Goal: Information Seeking & Learning: Learn about a topic

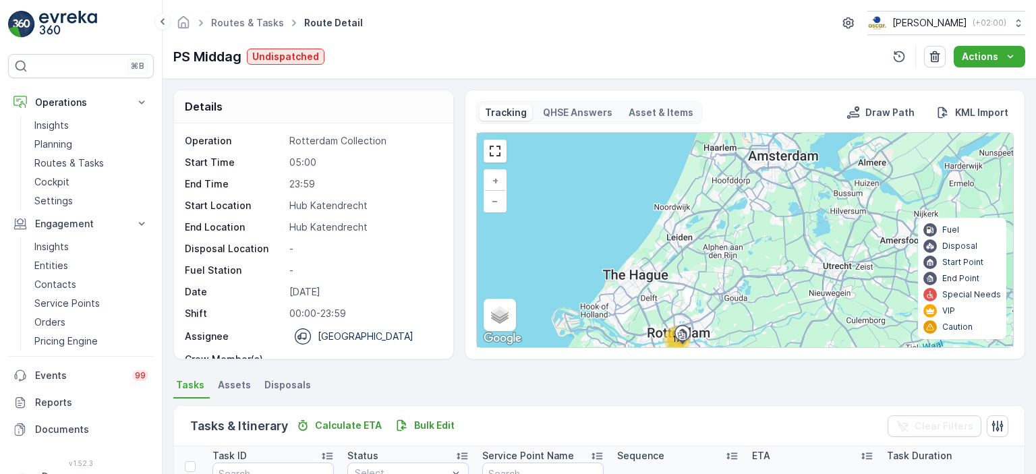
scroll to position [42, 0]
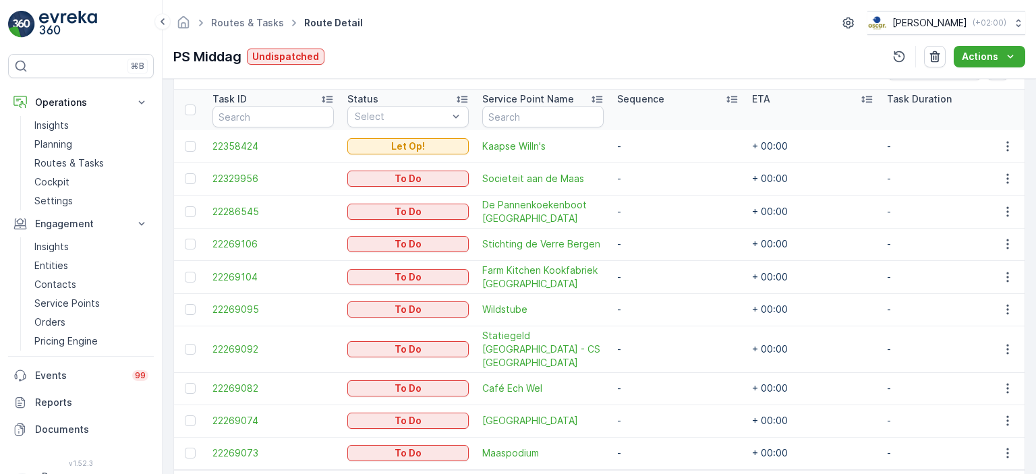
click at [316, 18] on span "Route Detail" at bounding box center [333, 22] width 64 height 13
drag, startPoint x: 316, startPoint y: 20, endPoint x: 266, endPoint y: 20, distance: 49.9
click at [266, 20] on li "Routes & Tasks Route Detail" at bounding box center [269, 23] width 192 height 20
click at [266, 20] on link "Routes & Tasks" at bounding box center [247, 22] width 73 height 11
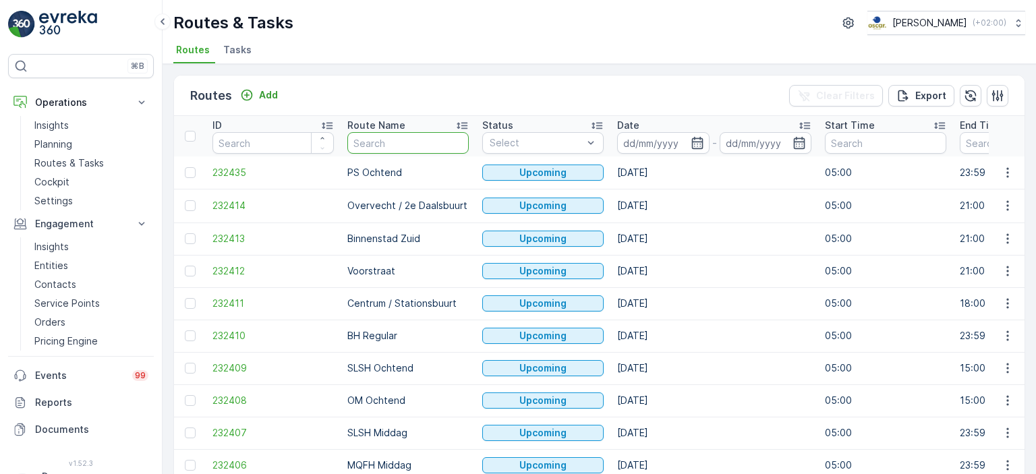
click at [430, 146] on input "text" at bounding box center [407, 143] width 121 height 22
type input "PS"
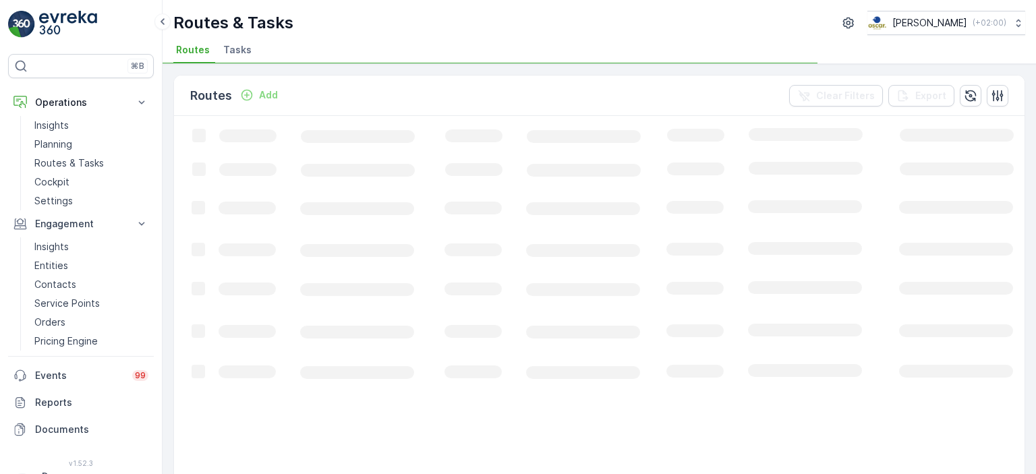
click at [672, 144] on icon "Loading..." at bounding box center [821, 421] width 1295 height 610
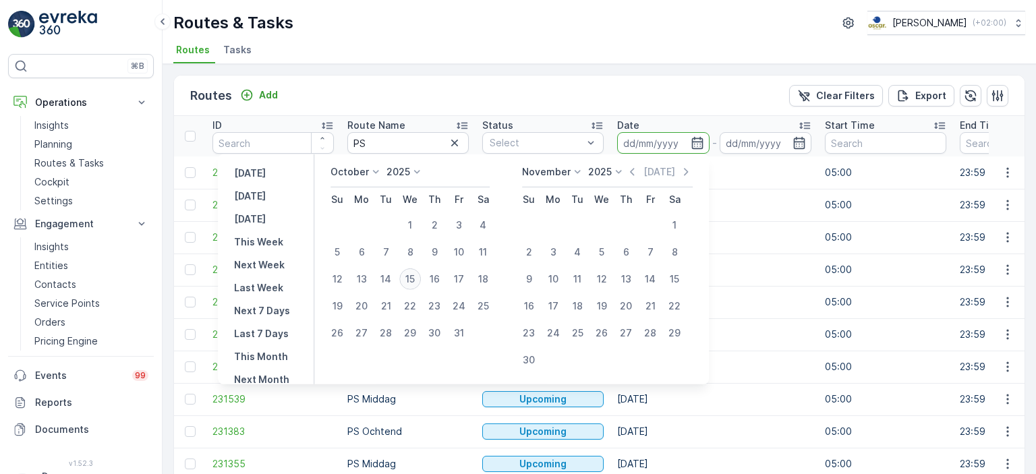
click at [413, 280] on div "15" at bounding box center [410, 279] width 22 height 22
type input "[DATE]"
click at [413, 280] on div "15" at bounding box center [410, 279] width 22 height 22
type input "[DATE]"
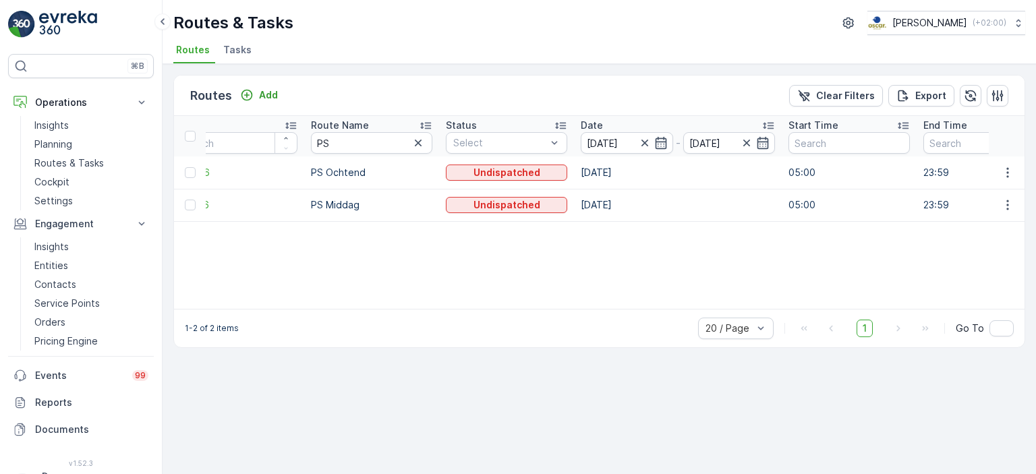
scroll to position [0, 31]
click at [389, 145] on input "PS" at bounding box center [376, 143] width 121 height 22
type input "P"
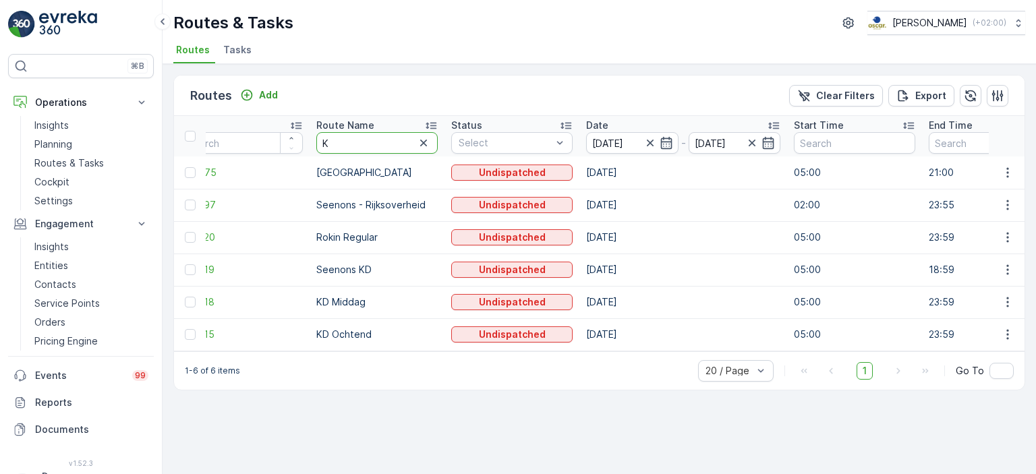
click at [389, 145] on input "K" at bounding box center [376, 143] width 121 height 22
type input "KD"
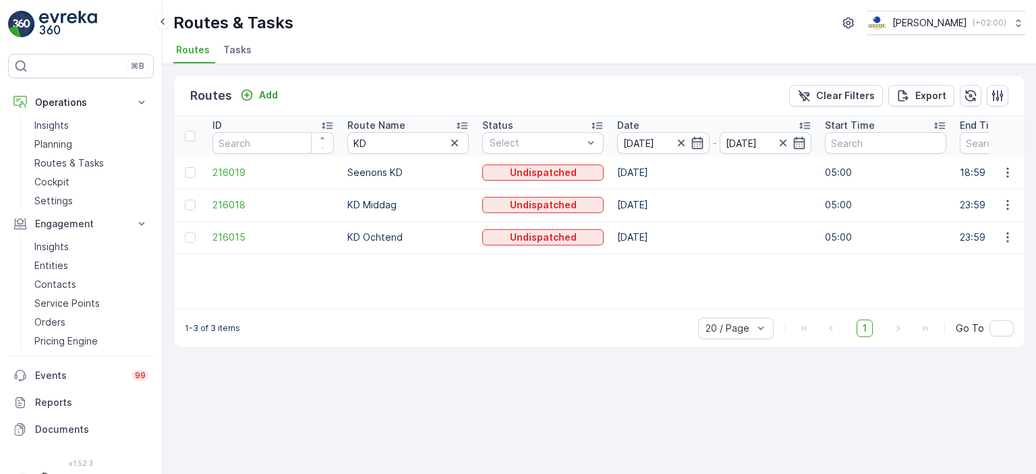
click at [54, 26] on img at bounding box center [68, 24] width 58 height 27
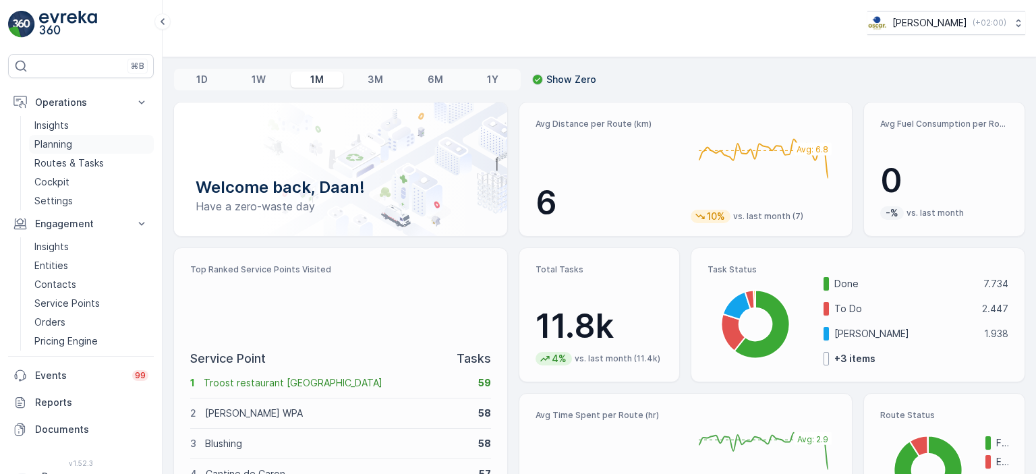
click at [67, 149] on p "Planning" at bounding box center [53, 144] width 38 height 13
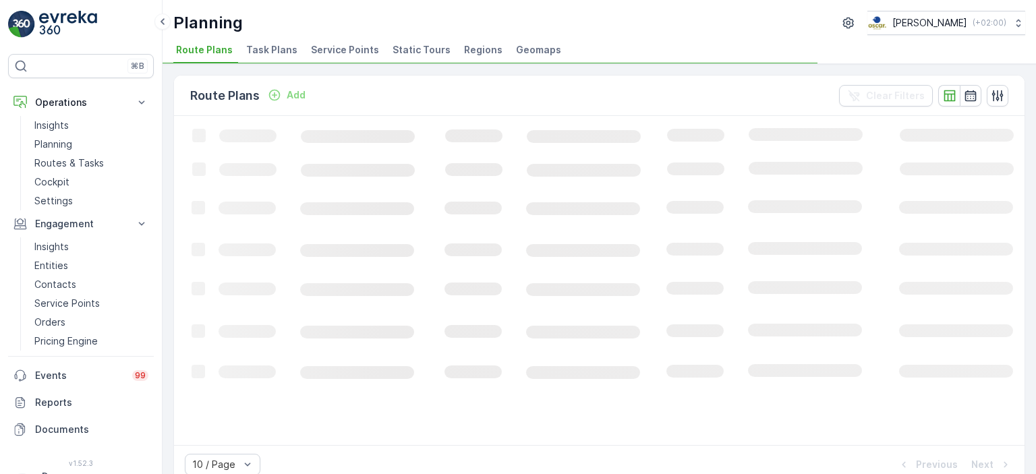
click at [334, 53] on span "Service Points" at bounding box center [345, 49] width 68 height 13
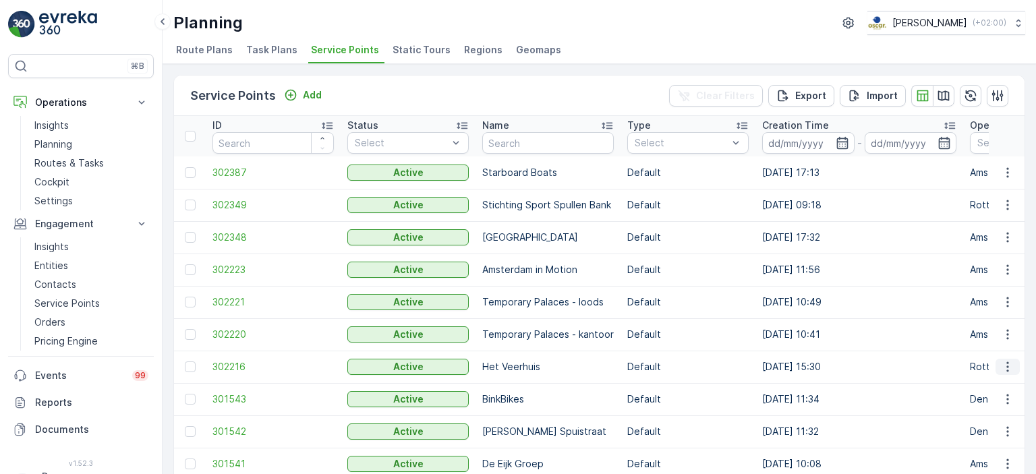
click at [1001, 372] on icon "button" at bounding box center [1007, 366] width 13 height 13
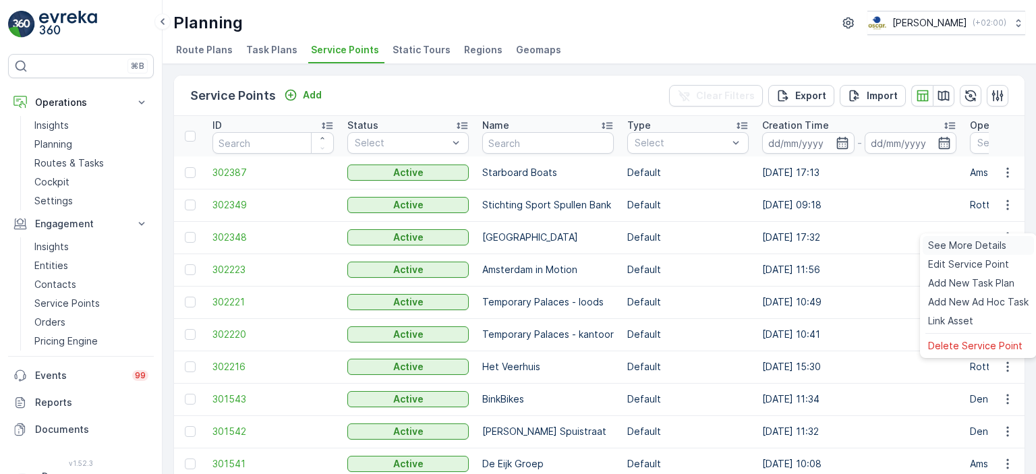
click at [989, 250] on span "See More Details" at bounding box center [967, 245] width 78 height 13
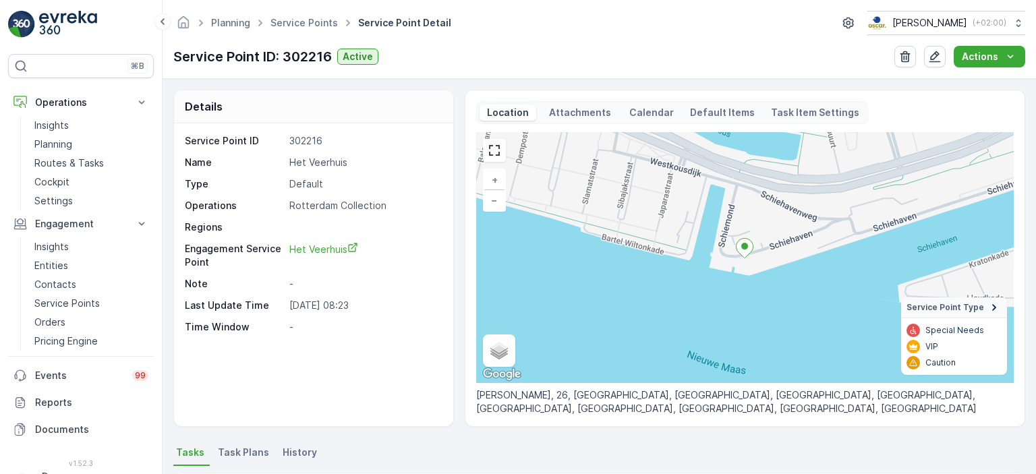
click at [581, 109] on p "Attachments" at bounding box center [580, 112] width 66 height 13
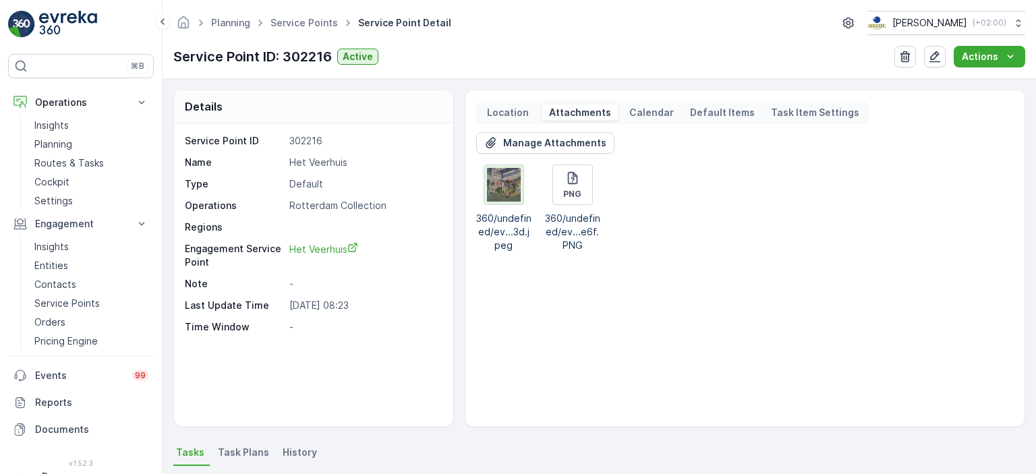
click at [497, 184] on img at bounding box center [504, 185] width 34 height 34
